Goal: Task Accomplishment & Management: Use online tool/utility

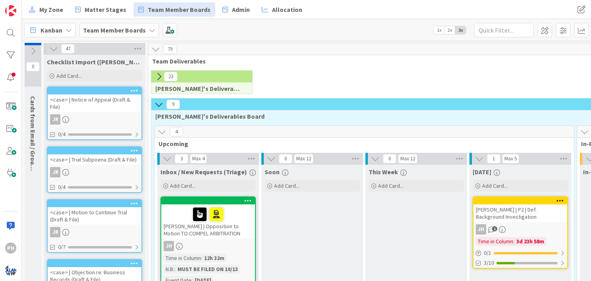
click at [158, 102] on icon at bounding box center [158, 104] width 9 height 9
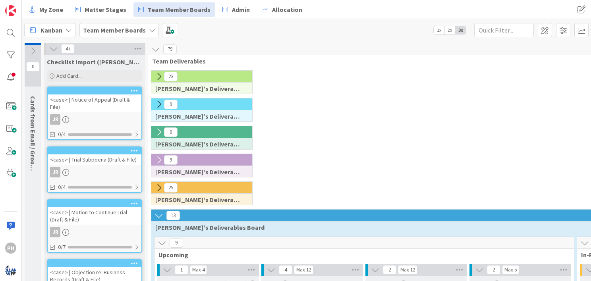
click at [156, 74] on icon at bounding box center [158, 76] width 9 height 9
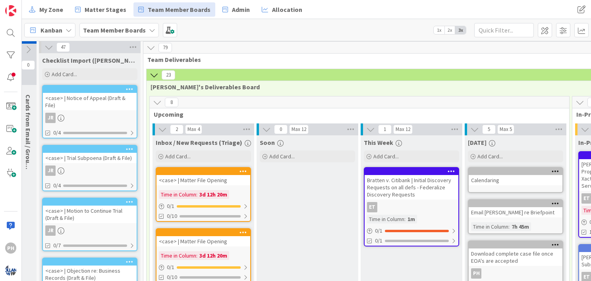
scroll to position [6, 0]
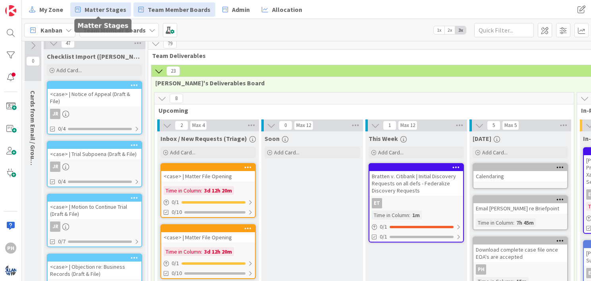
click at [93, 3] on link "Matter Stages" at bounding box center [100, 9] width 61 height 14
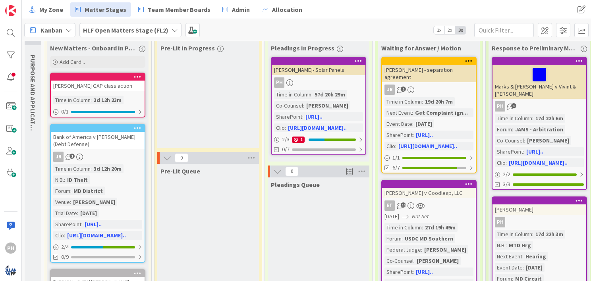
scroll to position [47, 0]
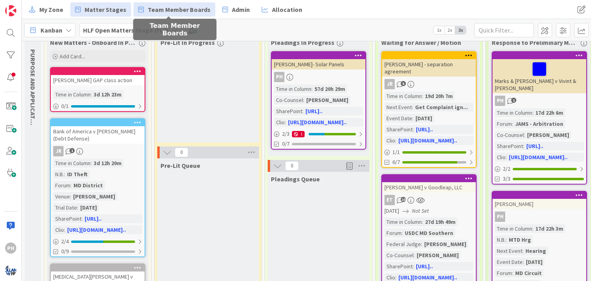
click at [169, 5] on span "Team Member Boards" at bounding box center [179, 10] width 63 height 10
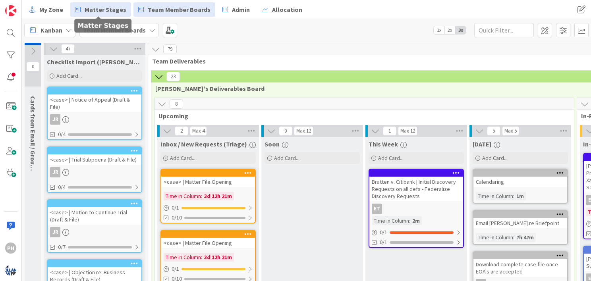
click at [105, 6] on span "Matter Stages" at bounding box center [106, 10] width 42 height 10
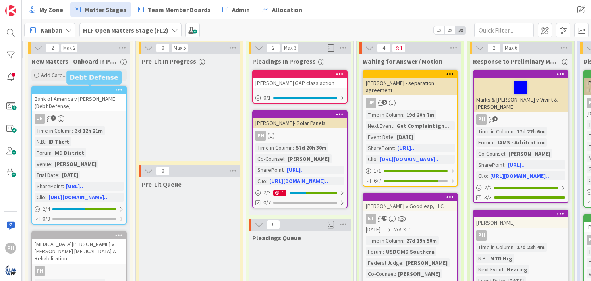
scroll to position [28, 20]
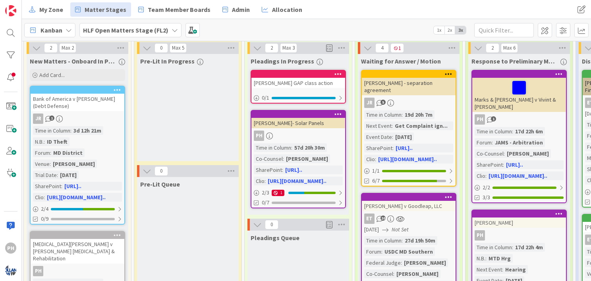
click at [119, 87] on icon at bounding box center [118, 90] width 8 height 6
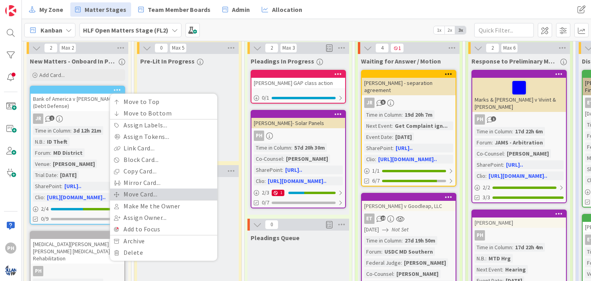
click at [124, 192] on link "Move Card..." at bounding box center [163, 195] width 107 height 12
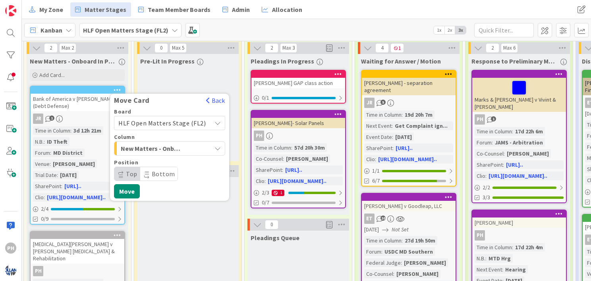
click at [189, 145] on div "New Matters - Onboard In Progress" at bounding box center [165, 148] width 93 height 13
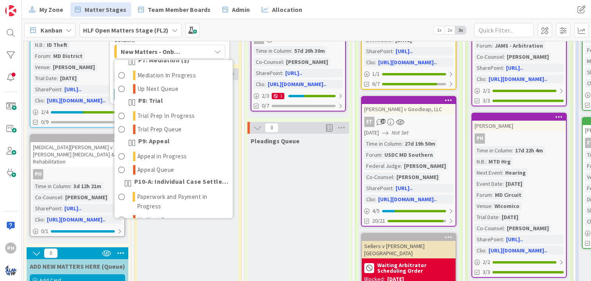
scroll to position [359, 0]
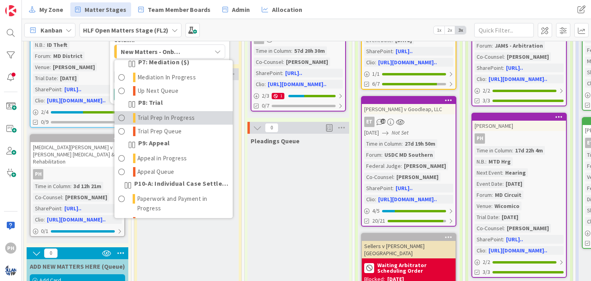
click at [166, 123] on span "Trial Prep In Progress" at bounding box center [166, 118] width 58 height 10
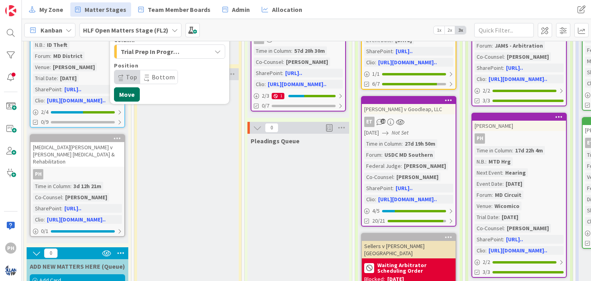
click at [123, 95] on button "Move" at bounding box center [127, 94] width 26 height 14
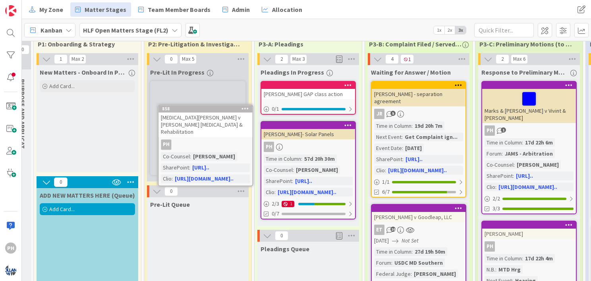
scroll to position [0, 7]
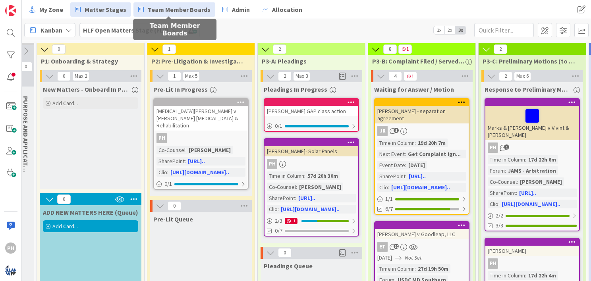
click at [150, 8] on span "Team Member Boards" at bounding box center [179, 10] width 63 height 10
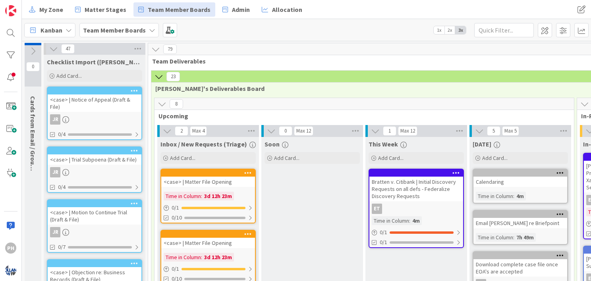
click at [159, 75] on icon at bounding box center [158, 76] width 9 height 9
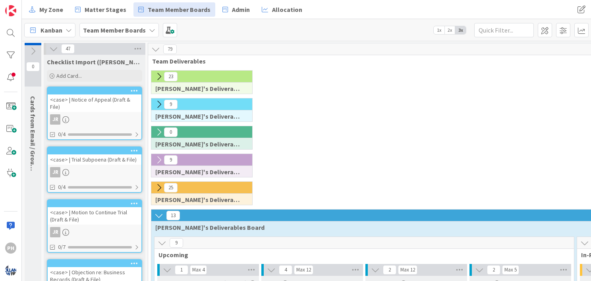
scroll to position [2, 0]
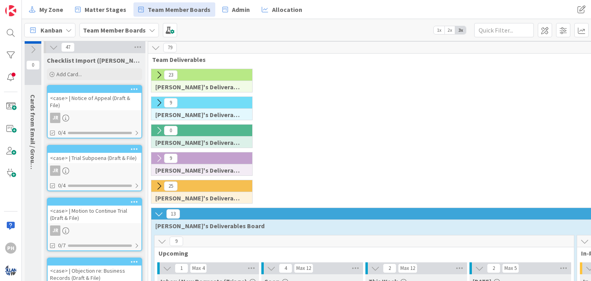
click at [159, 156] on icon at bounding box center [158, 158] width 9 height 9
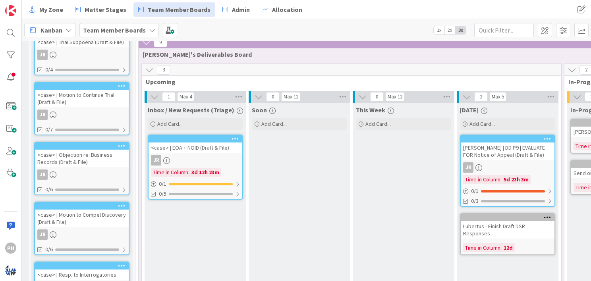
scroll to position [118, 13]
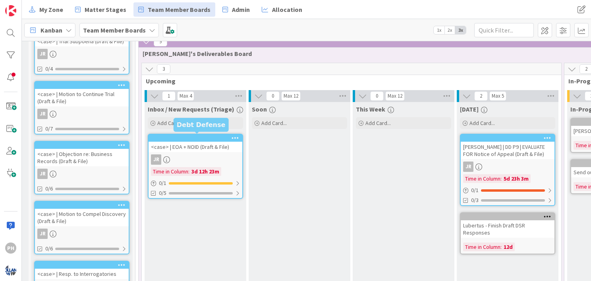
click at [210, 140] on div at bounding box center [197, 138] width 90 height 6
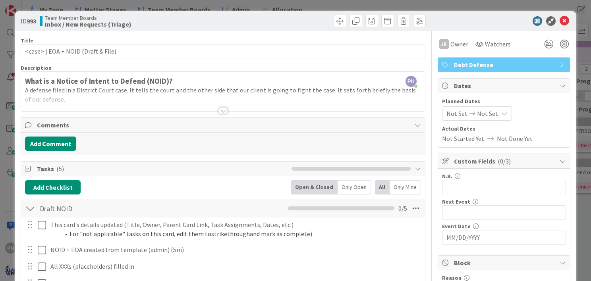
click at [484, 19] on div at bounding box center [500, 21] width 141 height 10
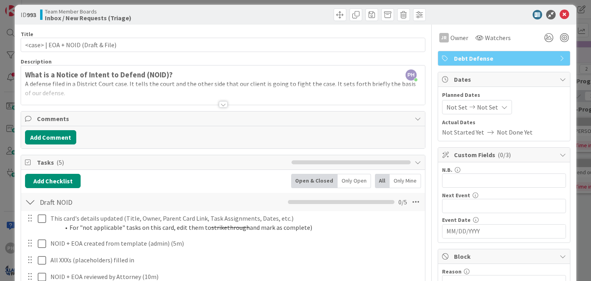
scroll to position [6, 0]
click at [559, 11] on icon at bounding box center [564, 15] width 10 height 10
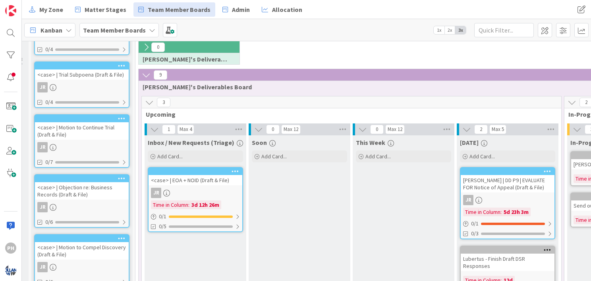
scroll to position [86, 13]
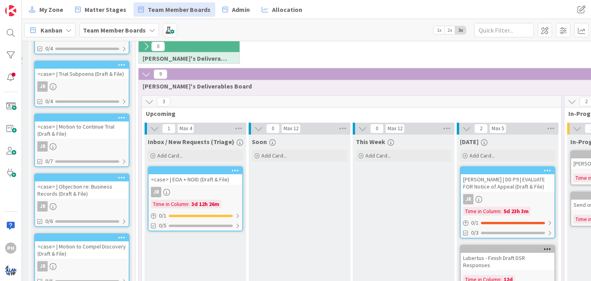
click at [233, 168] on icon at bounding box center [235, 171] width 8 height 6
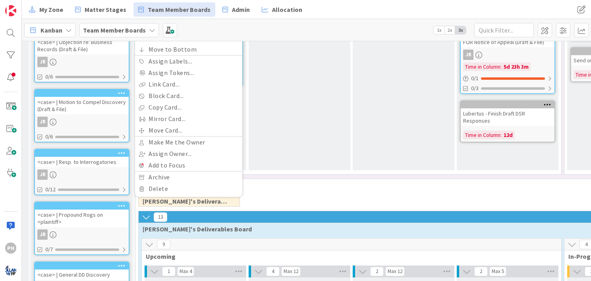
scroll to position [231, 13]
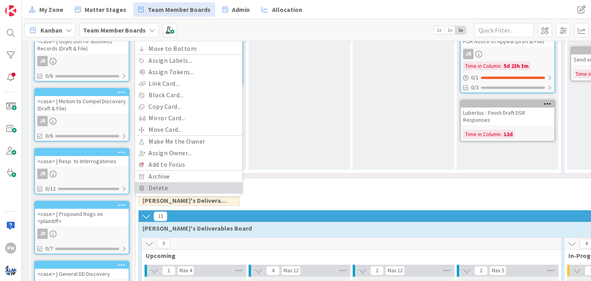
click at [164, 188] on link "Delete" at bounding box center [188, 188] width 107 height 12
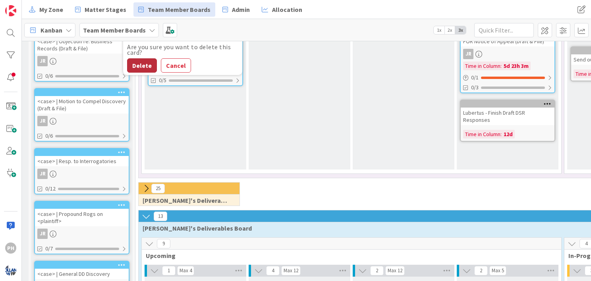
click at [132, 65] on button "Delete" at bounding box center [142, 65] width 30 height 14
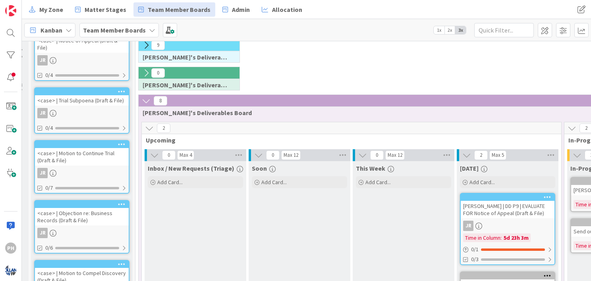
scroll to position [0, 13]
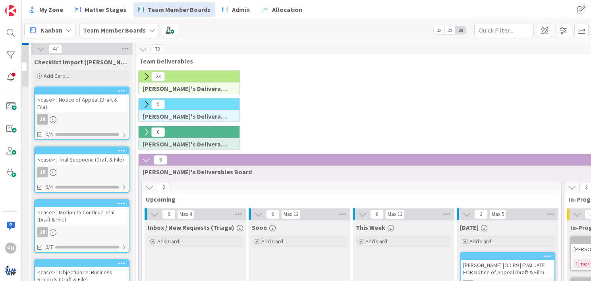
click at [146, 156] on icon at bounding box center [146, 160] width 9 height 9
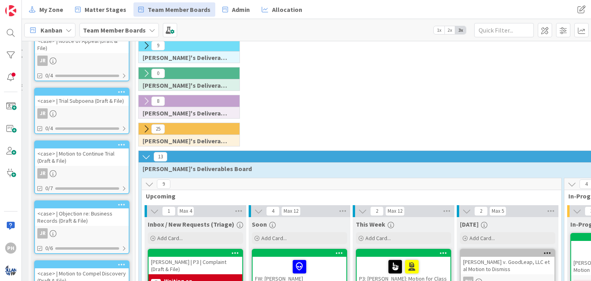
scroll to position [59, 13]
click at [146, 125] on icon at bounding box center [146, 129] width 9 height 9
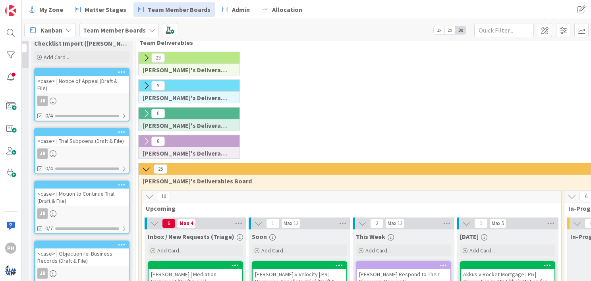
scroll to position [0, 13]
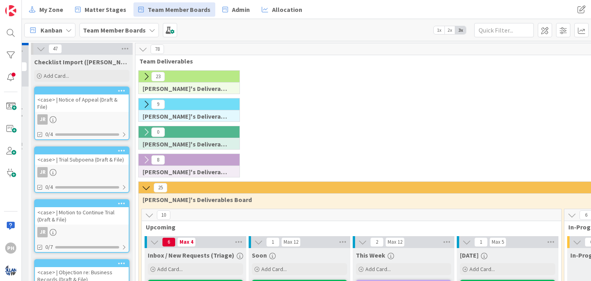
click at [40, 51] on icon at bounding box center [41, 48] width 9 height 9
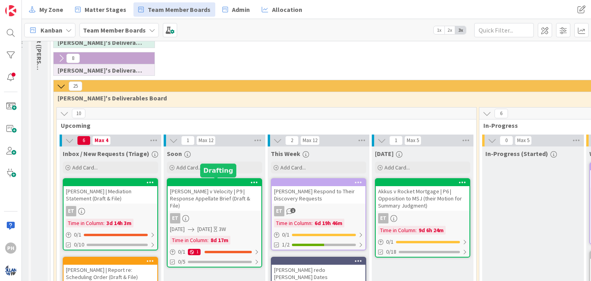
scroll to position [99, 13]
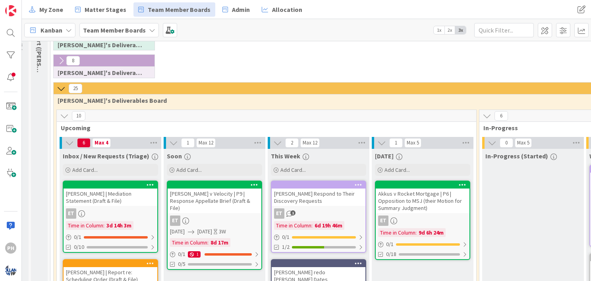
click at [60, 84] on icon at bounding box center [61, 88] width 9 height 9
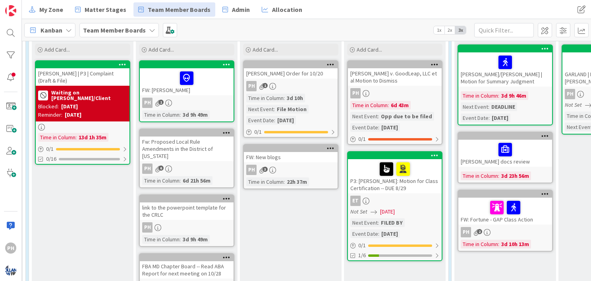
scroll to position [243, 41]
